Goal: Navigation & Orientation: Find specific page/section

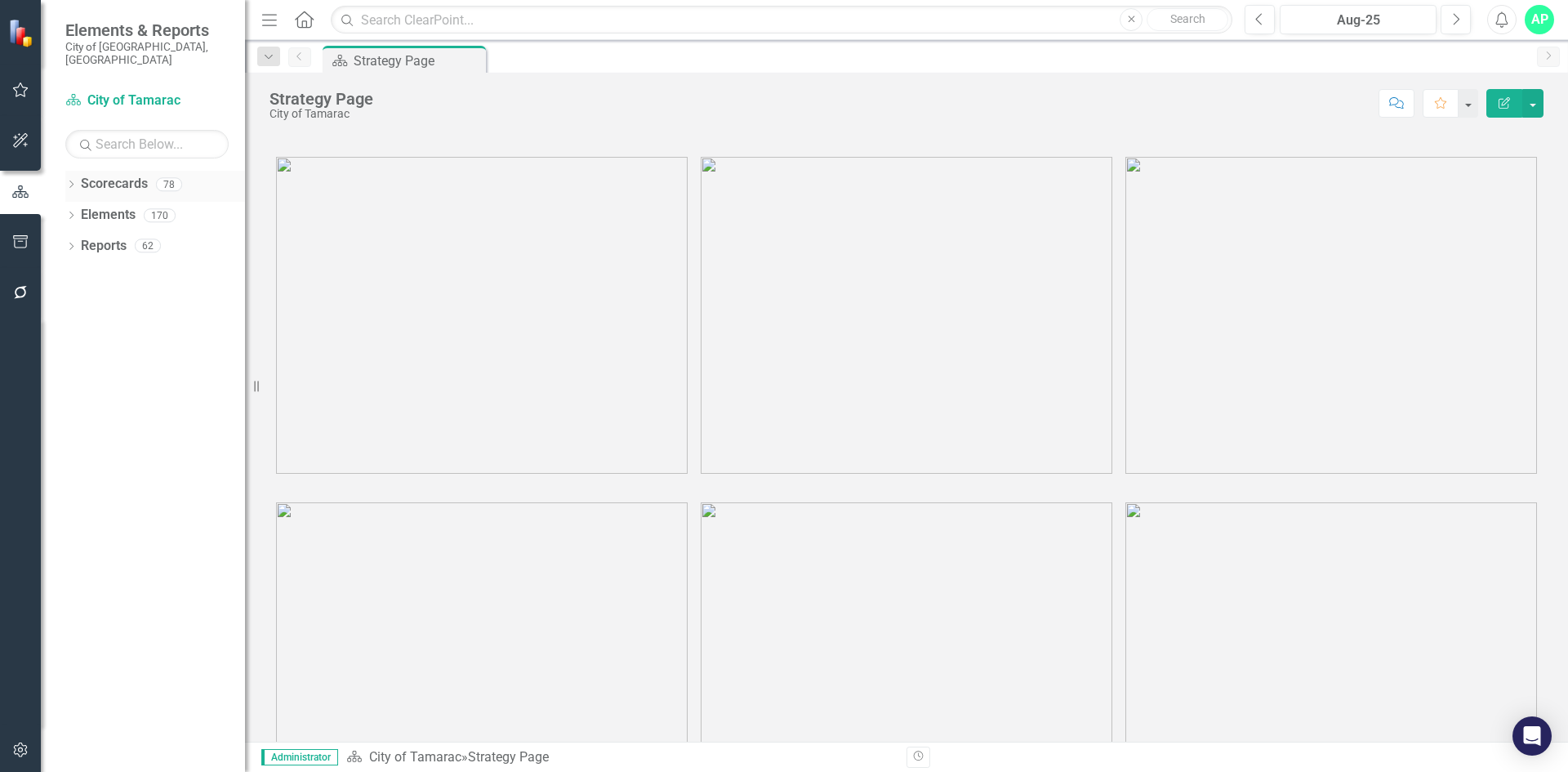
click at [71, 181] on icon "Dropdown" at bounding box center [71, 185] width 12 height 9
click at [84, 210] on icon "Dropdown" at bounding box center [79, 215] width 13 height 10
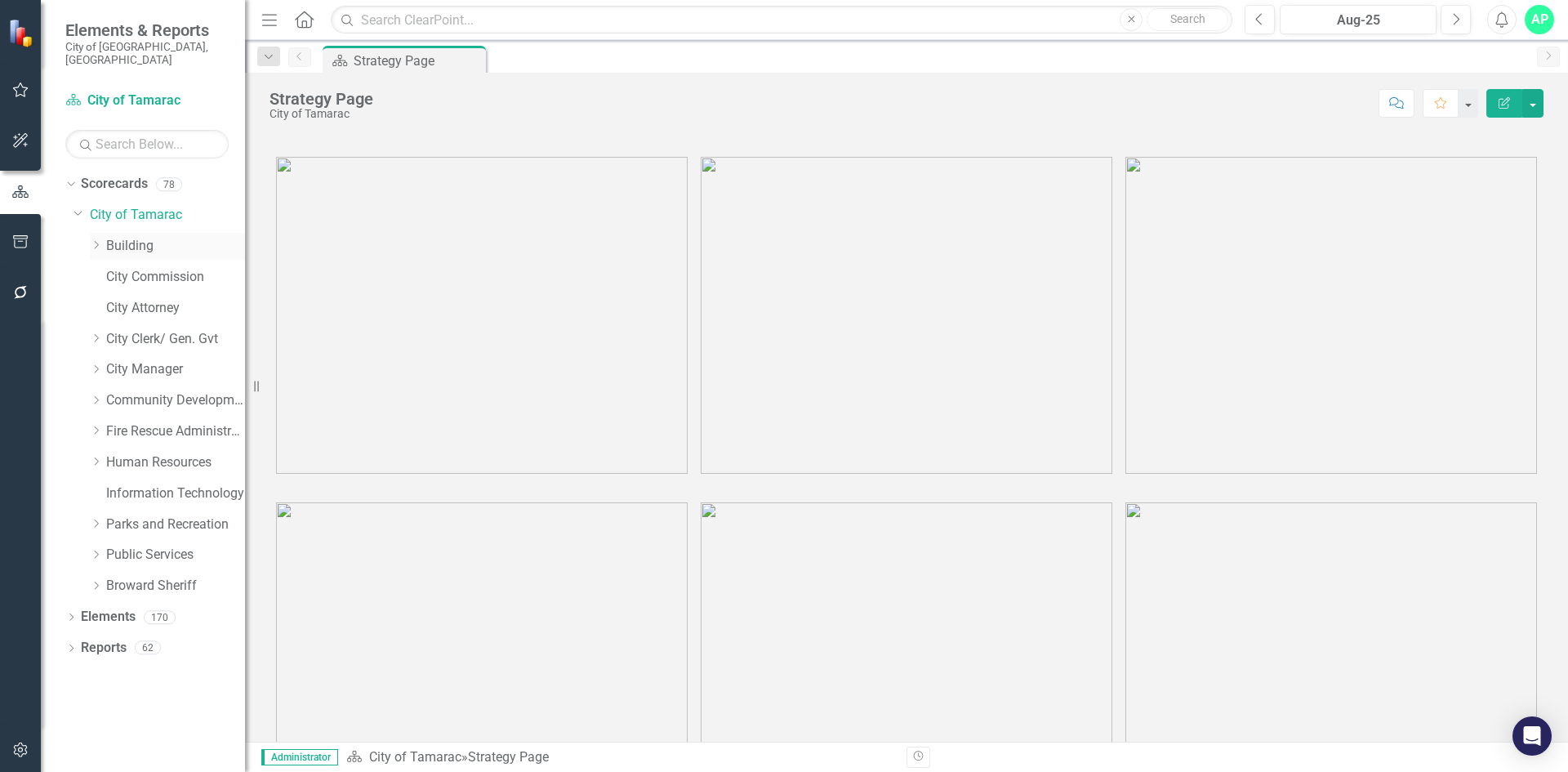
click at [105, 240] on div "Dropdown" at bounding box center [98, 247] width 17 height 14
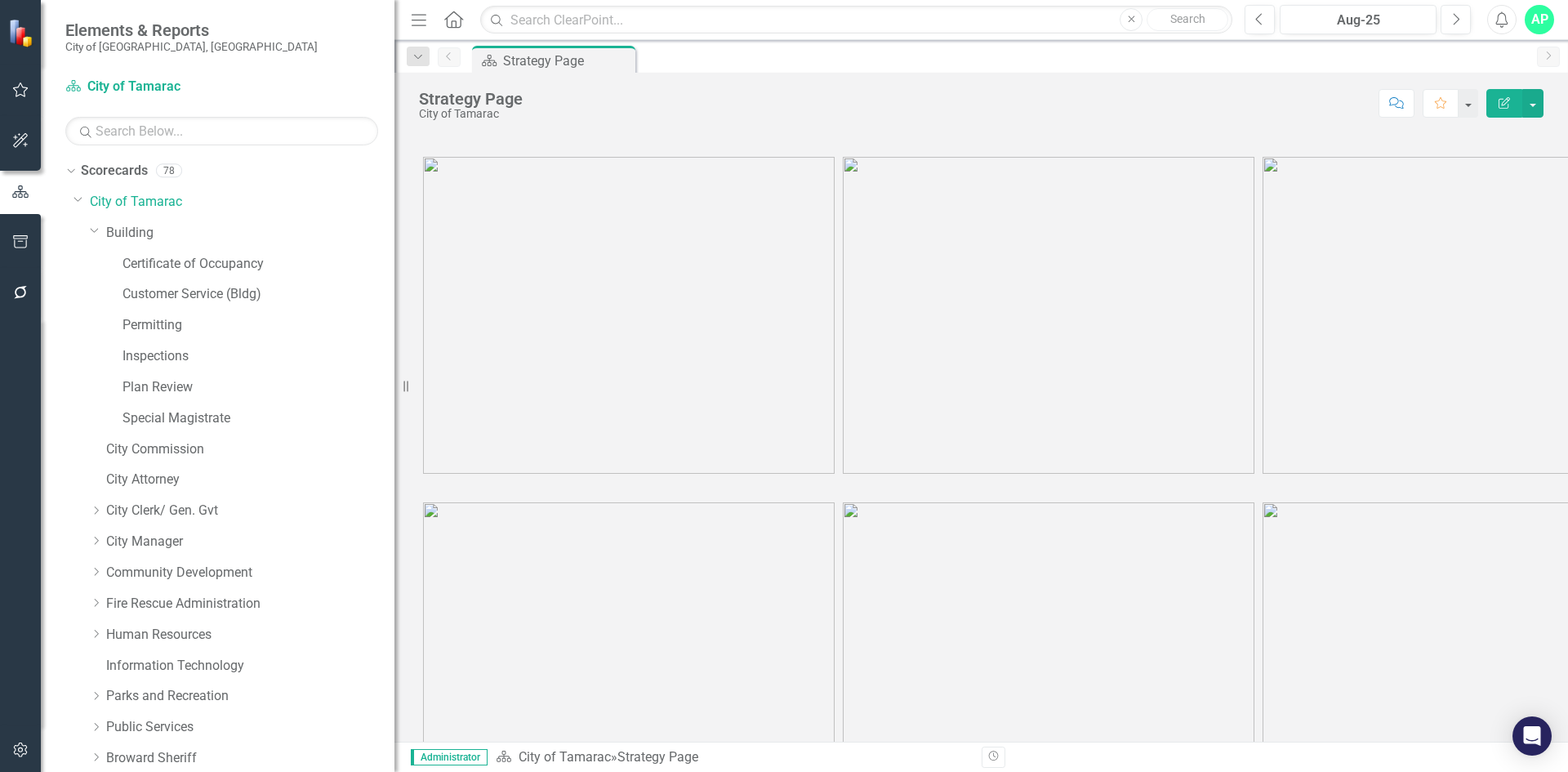
drag, startPoint x: 248, startPoint y: 318, endPoint x: 394, endPoint y: 325, distance: 146.2
click at [394, 325] on div "Resize" at bounding box center [400, 386] width 13 height 772
click at [160, 386] on link "Plan Review" at bounding box center [258, 386] width 272 height 19
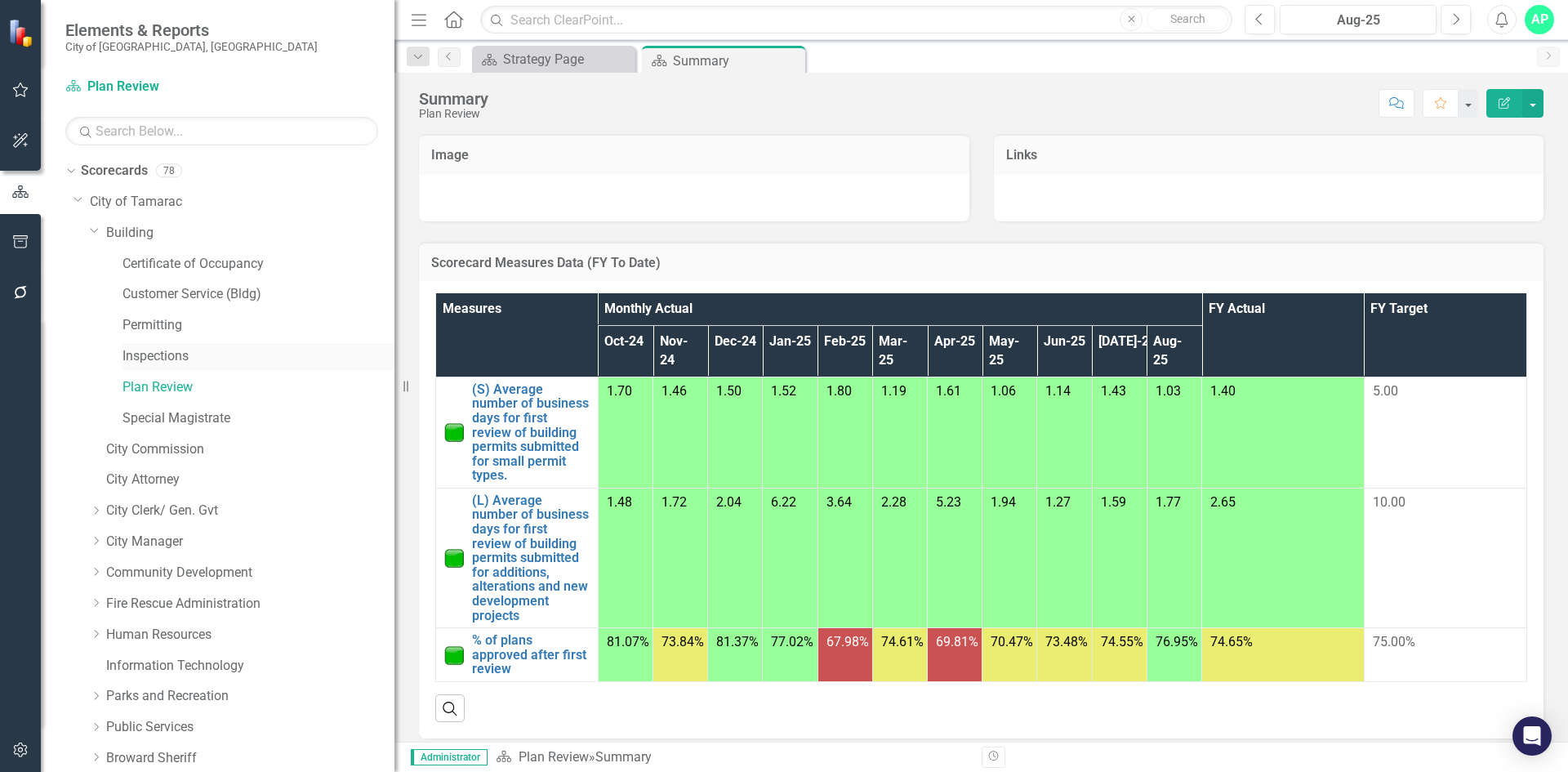
click at [192, 358] on link "Inspections" at bounding box center [258, 356] width 272 height 19
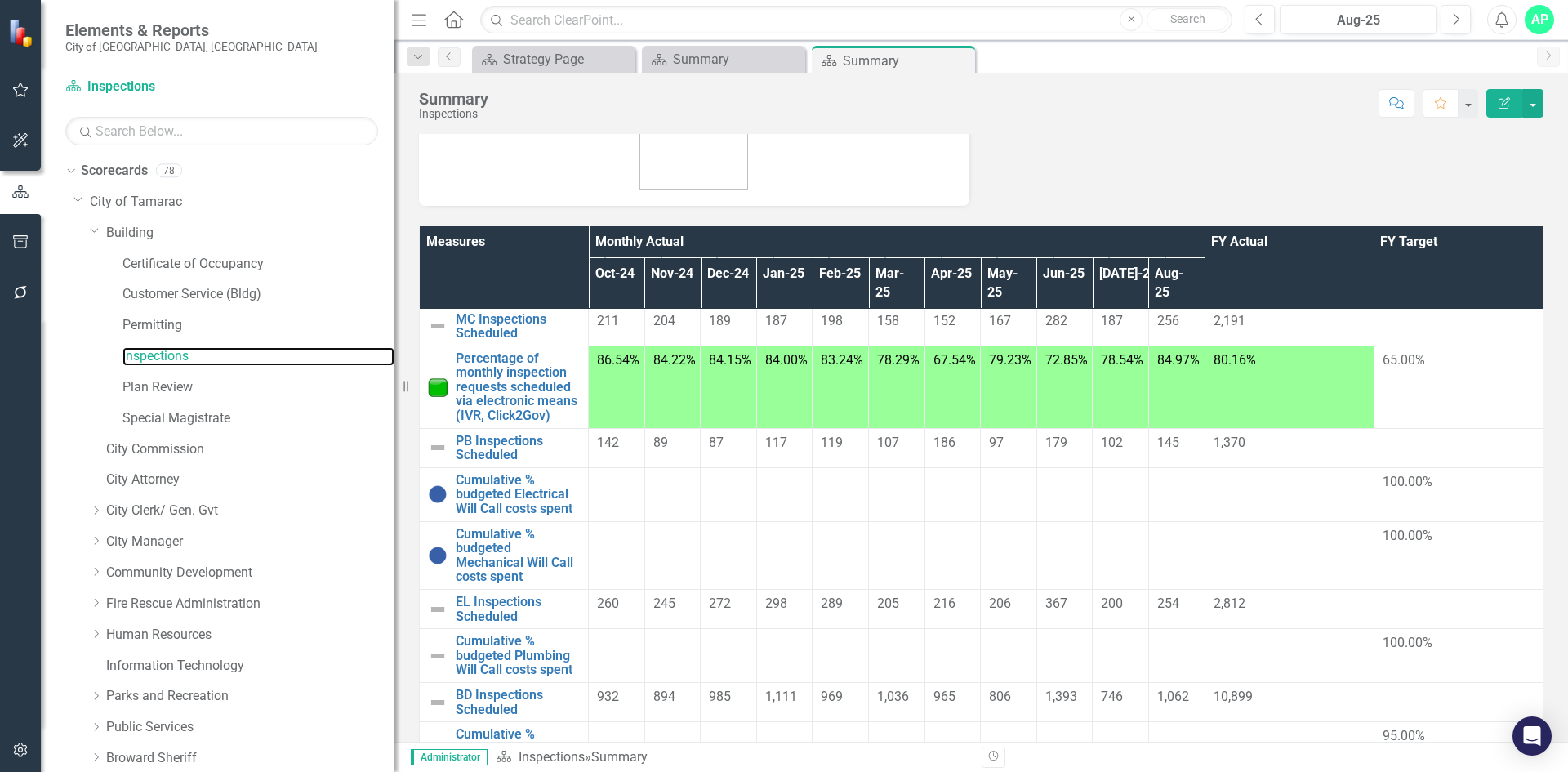
scroll to position [163, 0]
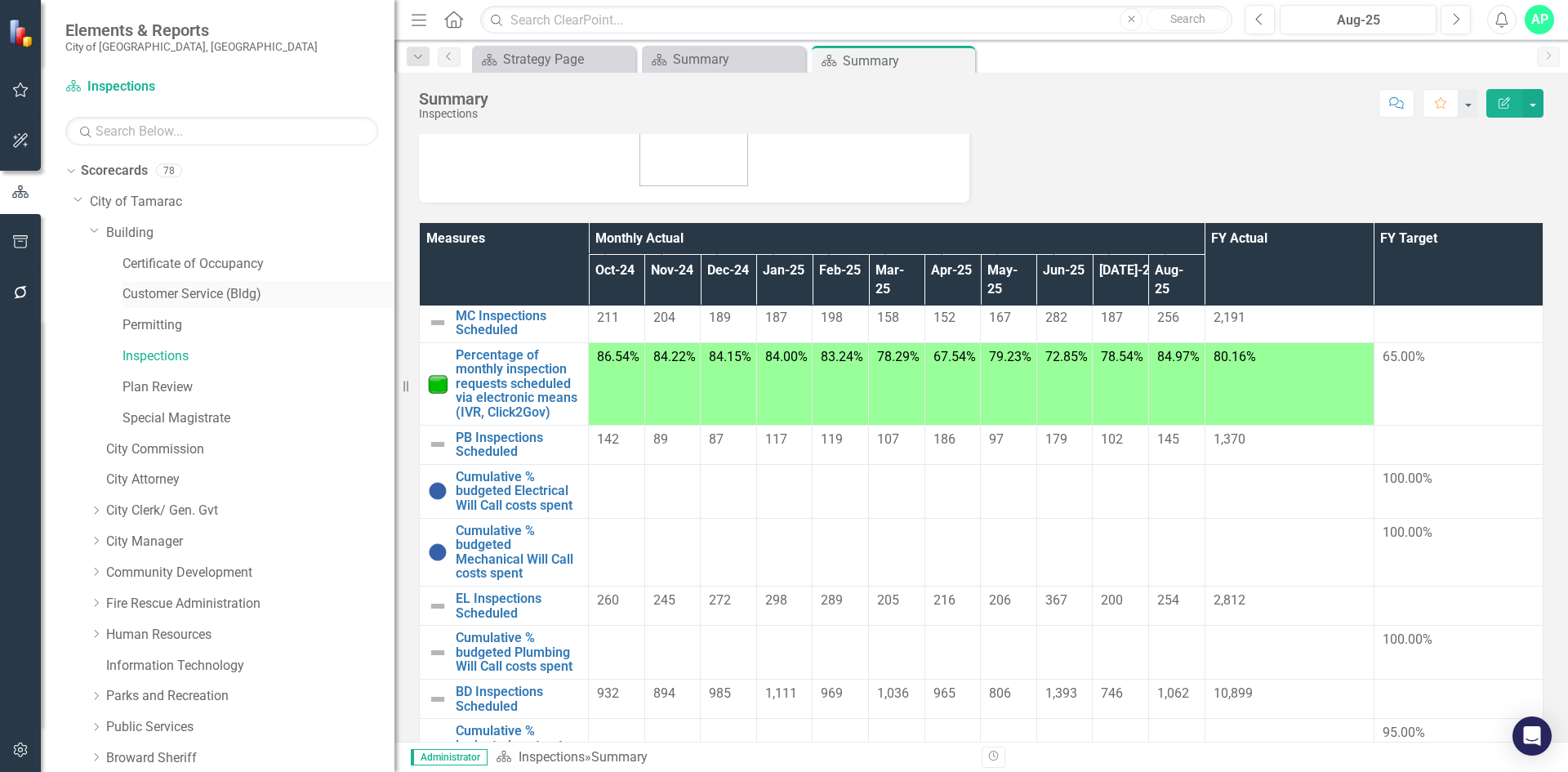
click at [178, 291] on link "Customer Service (Bldg)" at bounding box center [258, 294] width 272 height 19
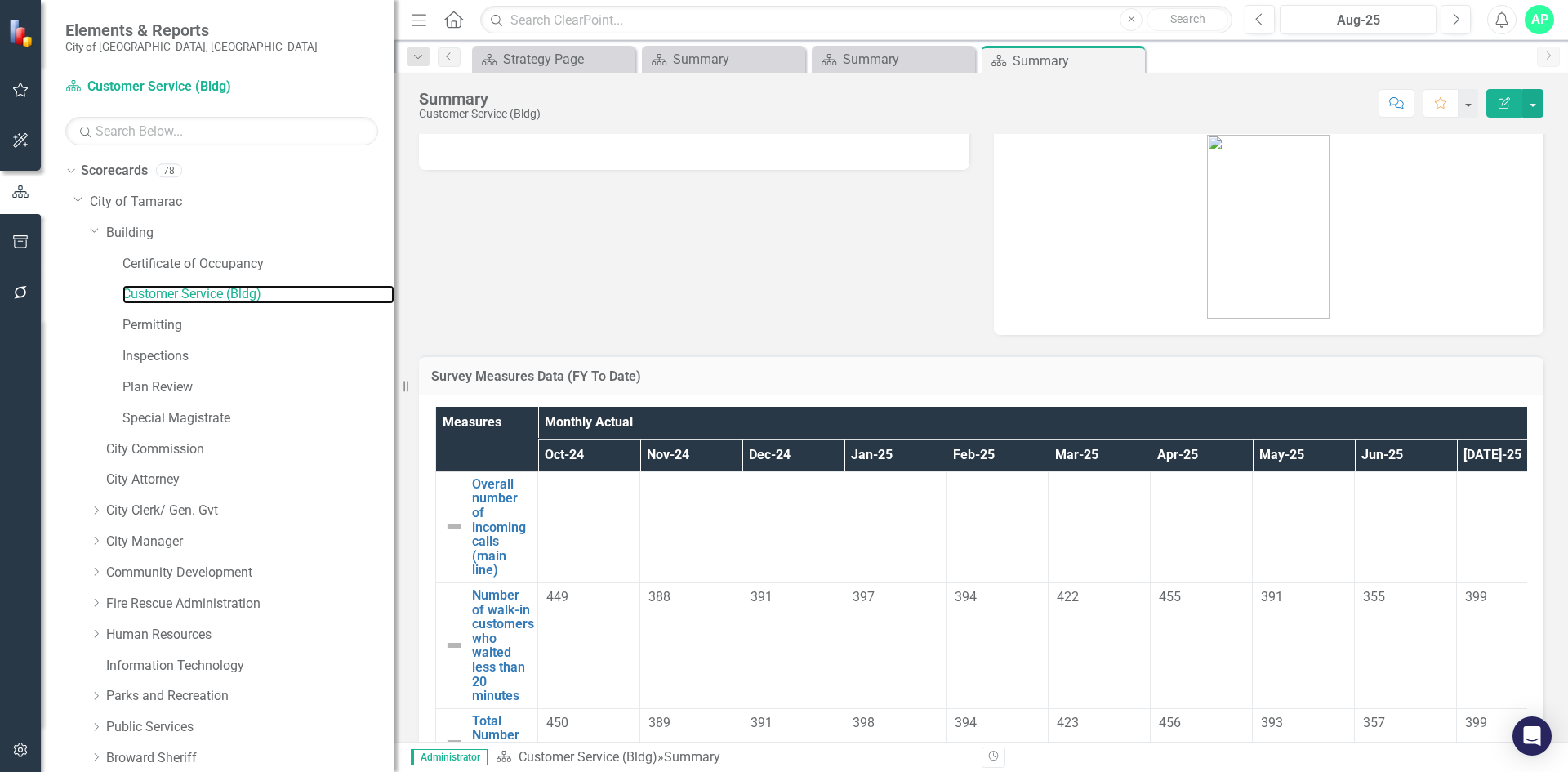
scroll to position [297, 0]
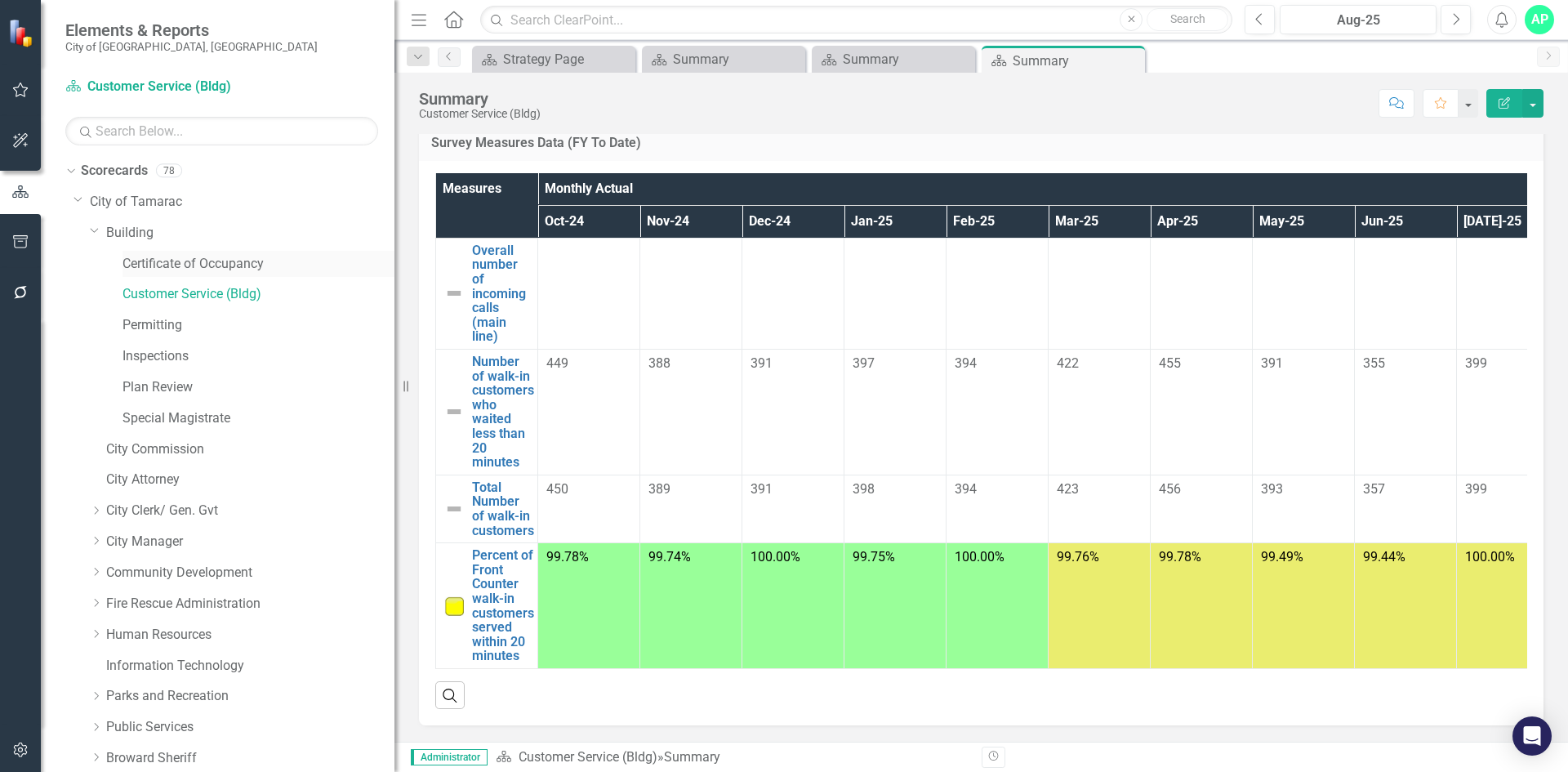
click at [186, 259] on link "Certificate of Occupancy" at bounding box center [258, 263] width 272 height 19
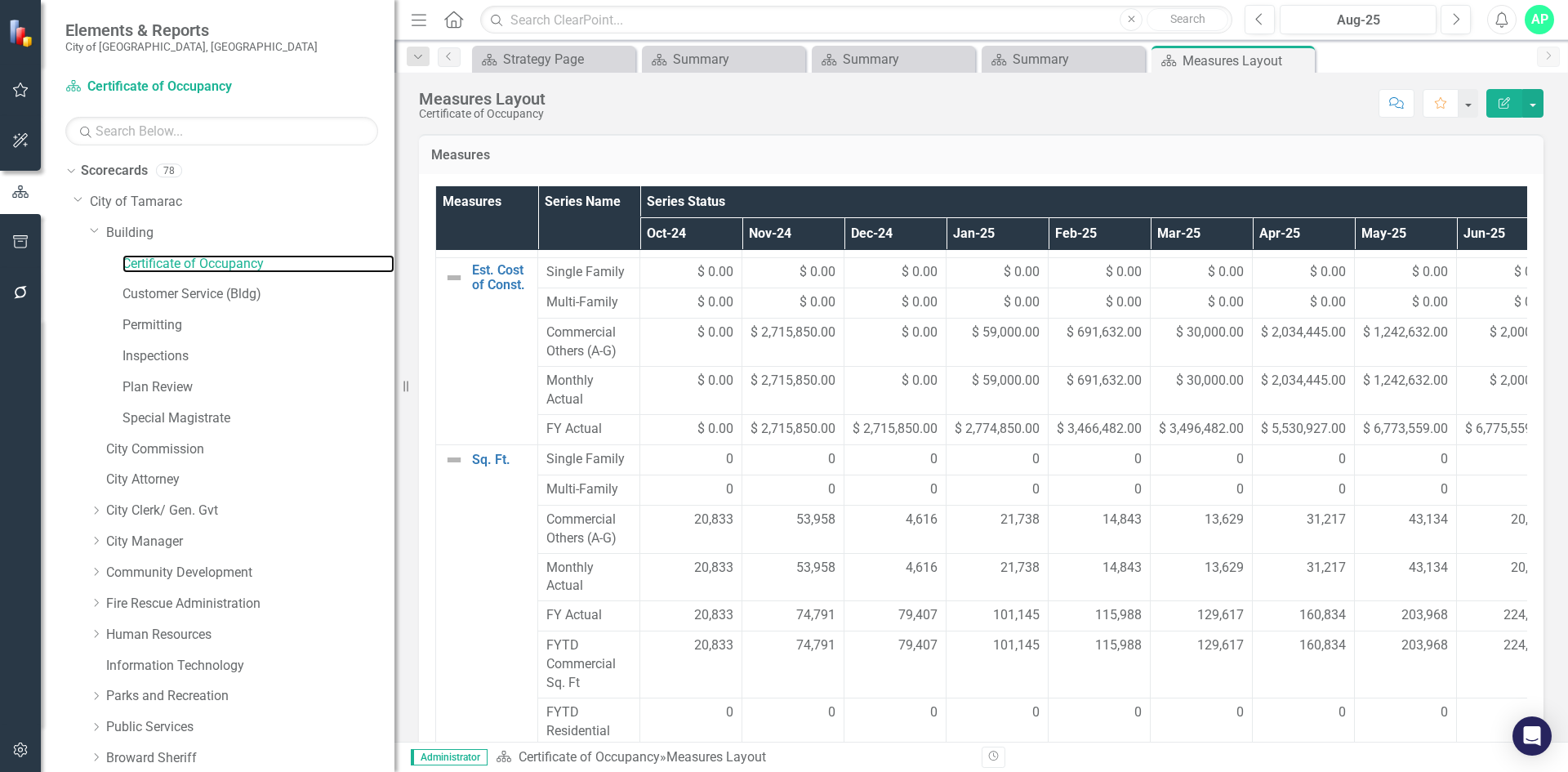
scroll to position [725, 0]
click at [169, 330] on link "Permitting" at bounding box center [258, 325] width 272 height 19
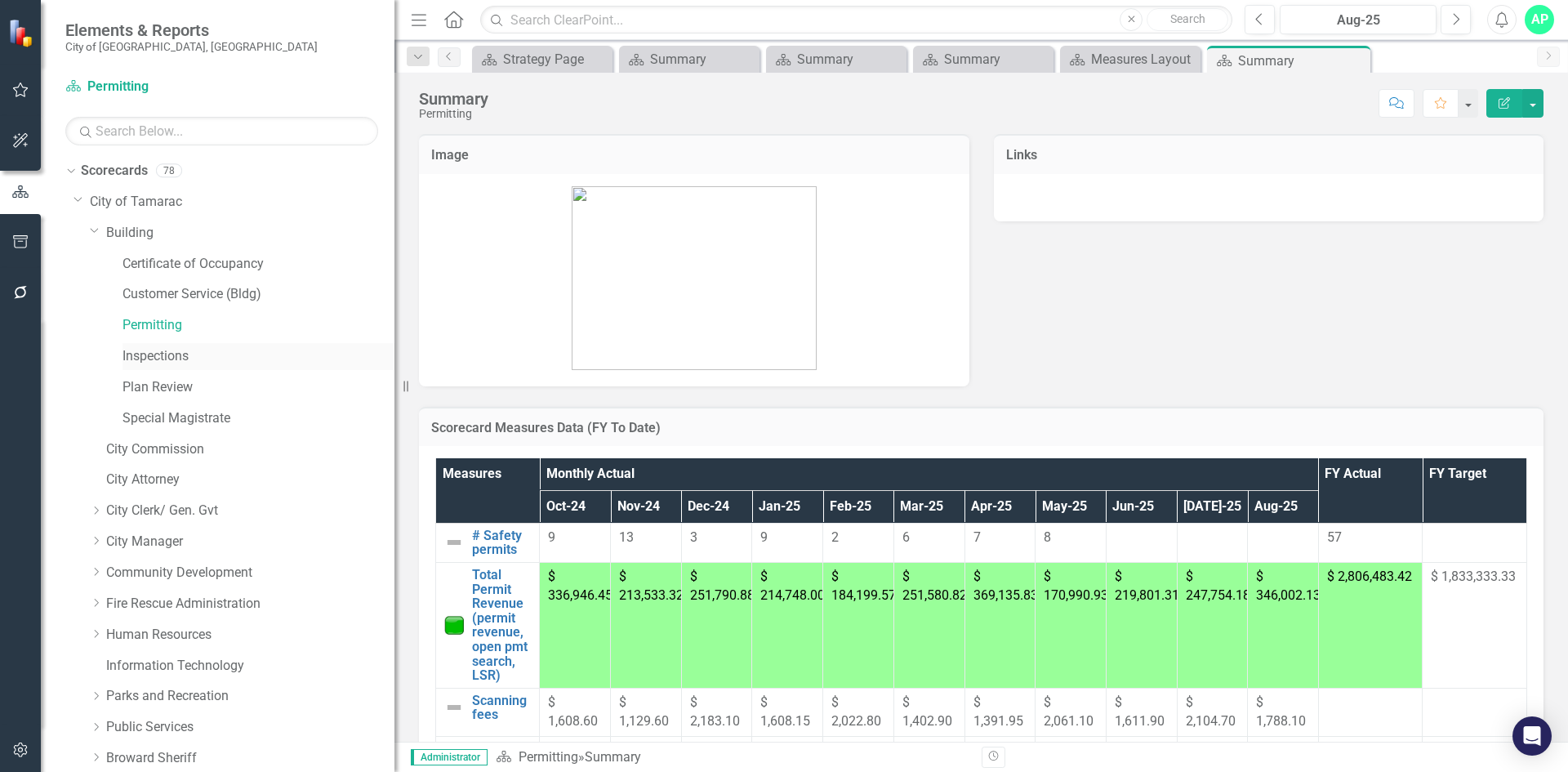
click at [170, 358] on link "Inspections" at bounding box center [258, 356] width 272 height 19
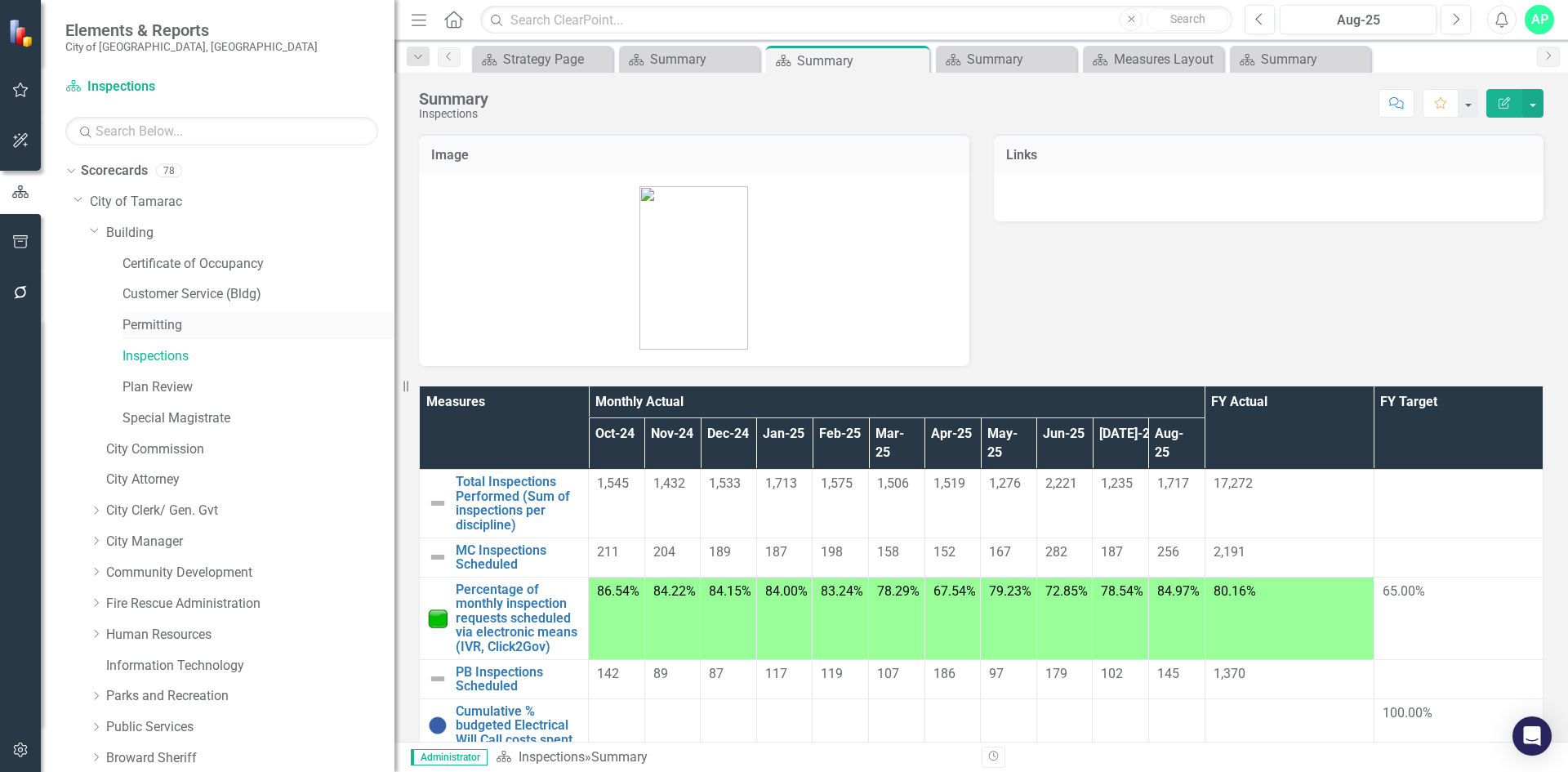
click at [167, 334] on link "Permitting" at bounding box center [258, 325] width 272 height 19
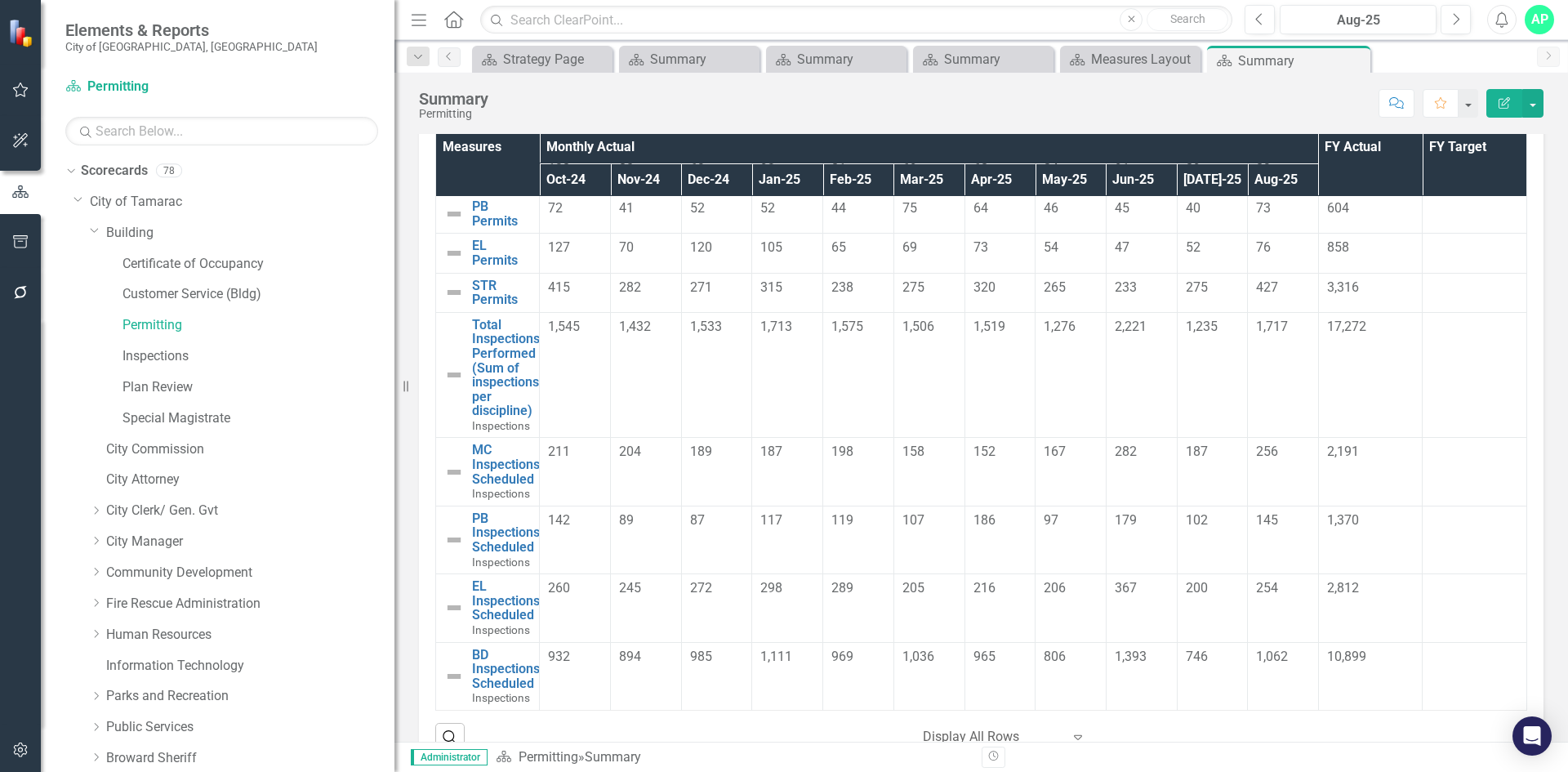
scroll to position [368, 0]
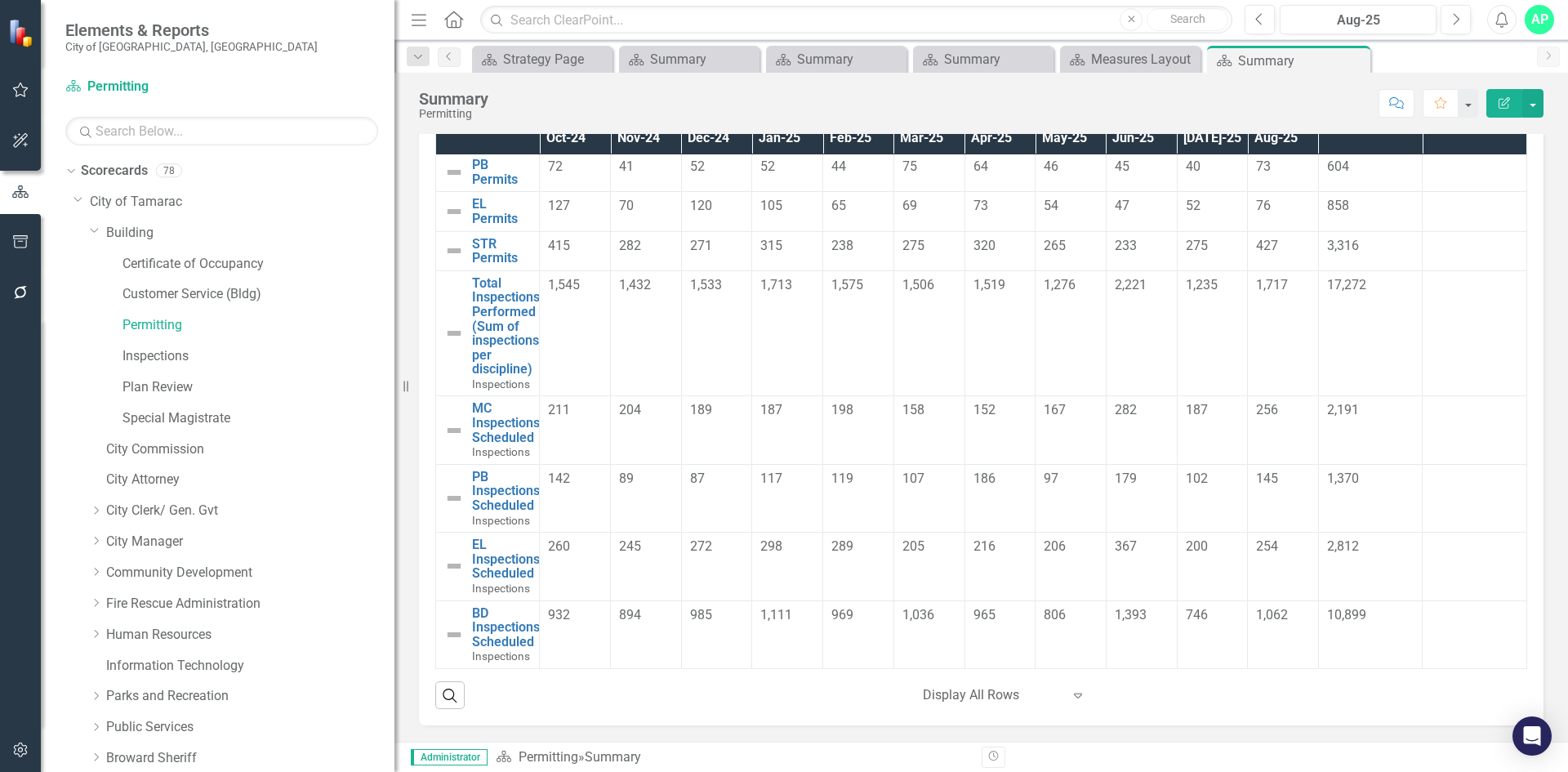
click at [1074, 699] on icon at bounding box center [1078, 696] width 8 height 5
click at [1172, 693] on div "Search ‹ Previous 1 (current) › Next Display All Rows Expand" at bounding box center [981, 689] width 1092 height 40
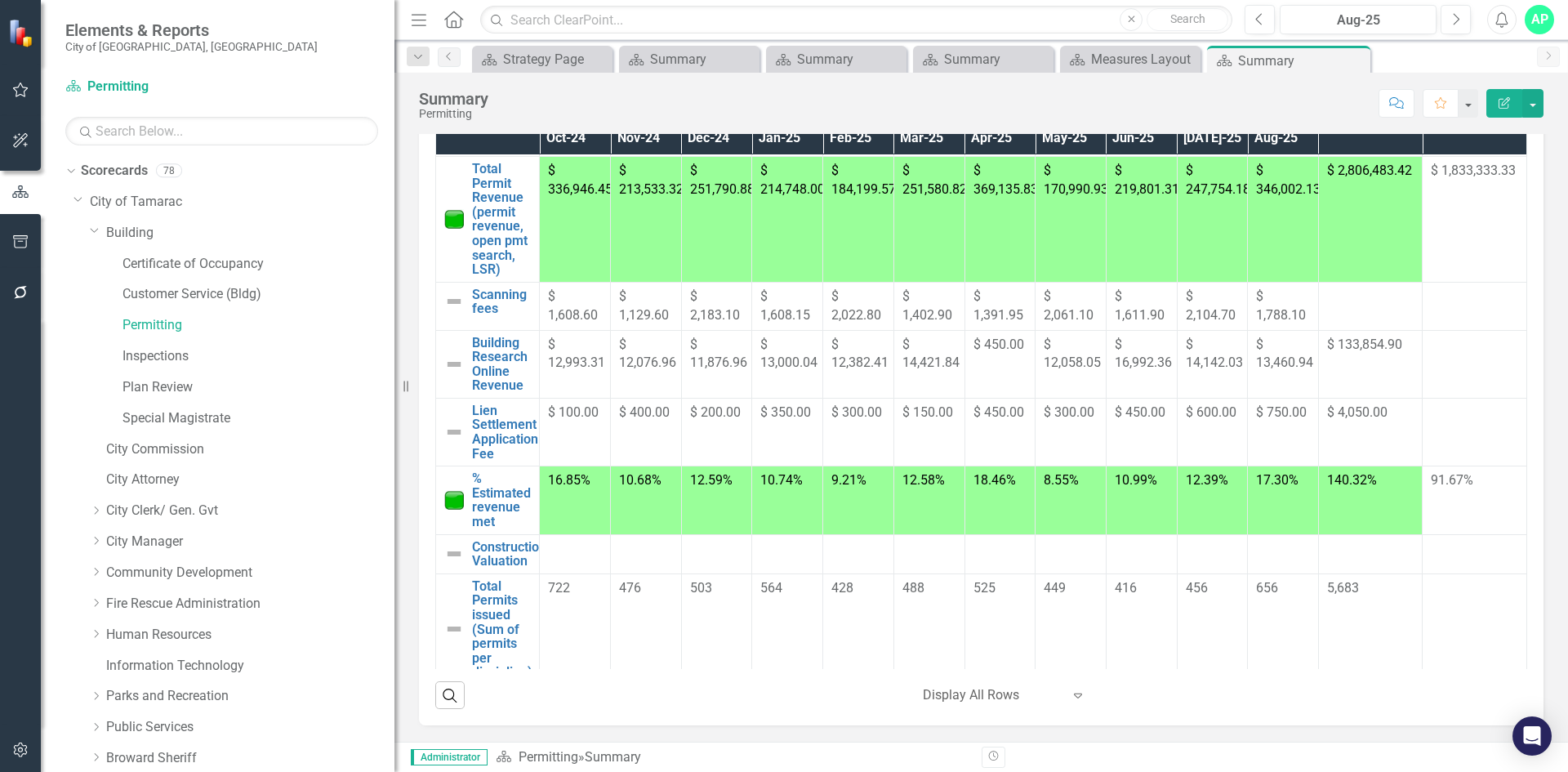
scroll to position [0, 0]
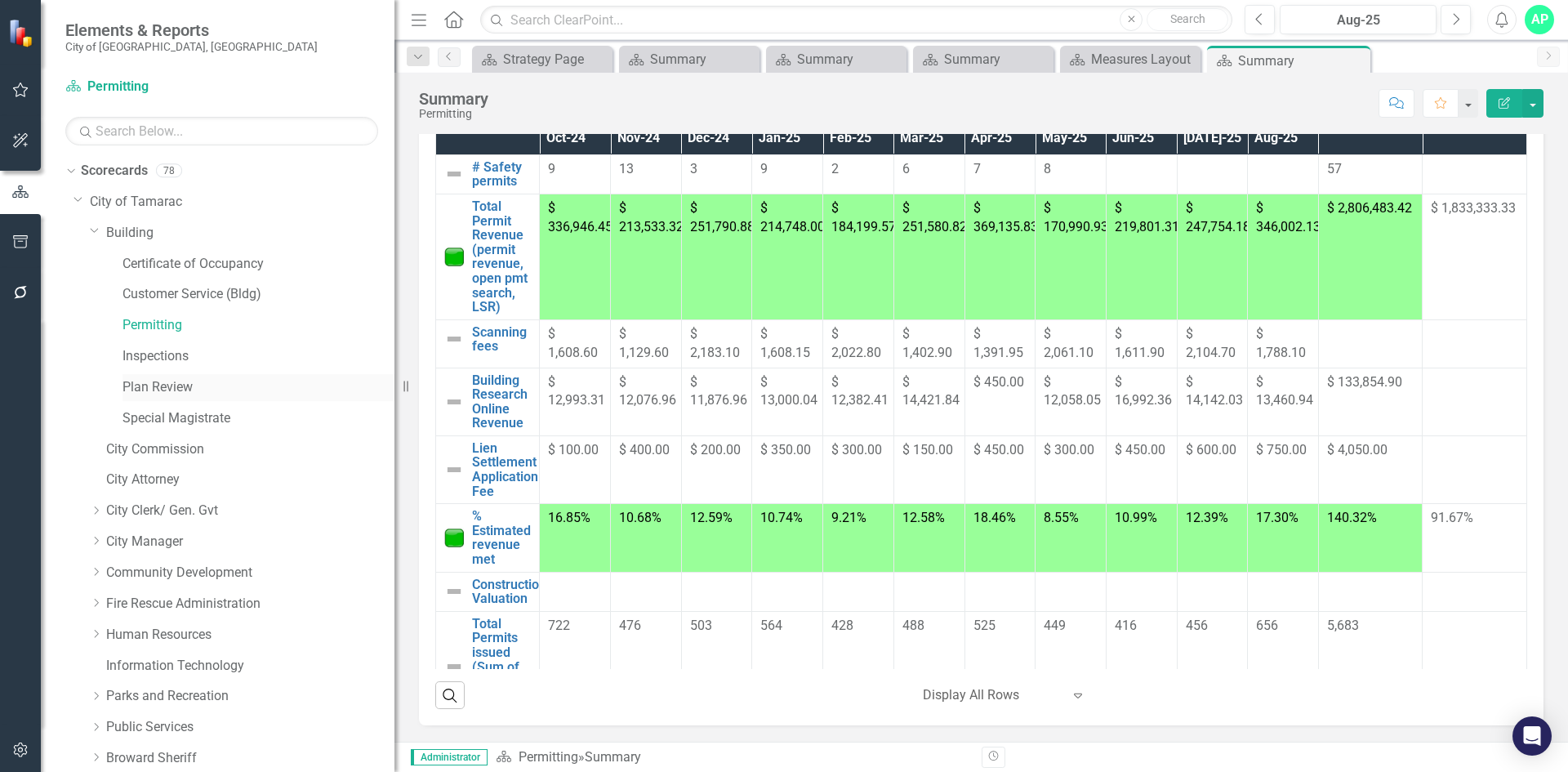
click at [141, 384] on link "Plan Review" at bounding box center [258, 386] width 272 height 19
